Goal: Information Seeking & Learning: Learn about a topic

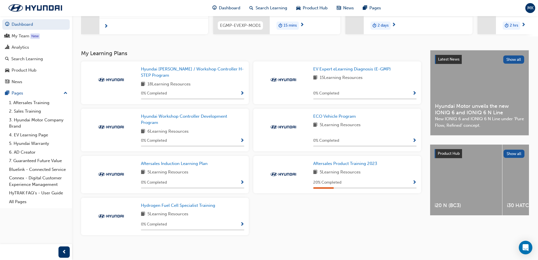
scroll to position [99, 0]
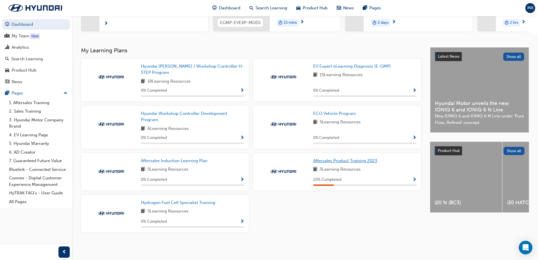
click at [332, 161] on span "Aftersales Product Training 2023" at bounding box center [345, 160] width 64 height 5
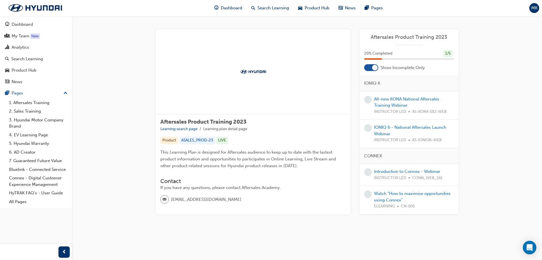
click at [261, 71] on img at bounding box center [253, 72] width 31 height 6
click at [397, 103] on link "All-new KONA National Aftersales Training Webinar" at bounding box center [406, 102] width 65 height 12
click at [381, 171] on link "Introduction to Connex - Webinar" at bounding box center [407, 171] width 66 height 5
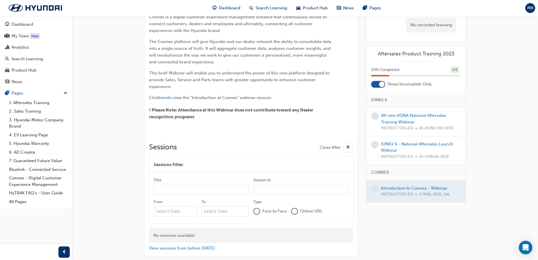
scroll to position [60, 0]
